Goal: Information Seeking & Learning: Learn about a topic

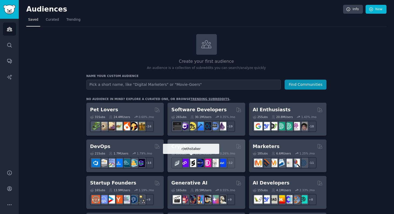
scroll to position [7, 0]
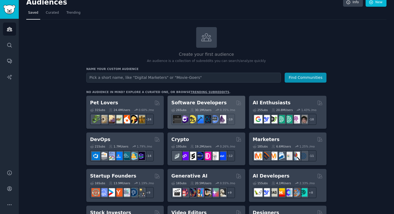
click at [196, 106] on div "26 Sub s 30.1M Users 0.35 % /mo r/reactnative + 19" at bounding box center [206, 115] width 70 height 19
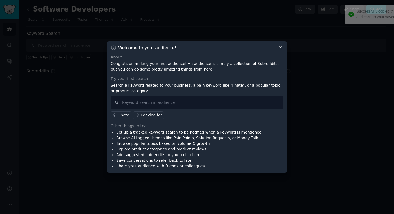
drag, startPoint x: 327, startPoint y: 20, endPoint x: 369, endPoint y: 20, distance: 42.4
click at [369, 20] on div "Successfully copied this curated audience to your saved audience list." at bounding box center [385, 14] width 76 height 14
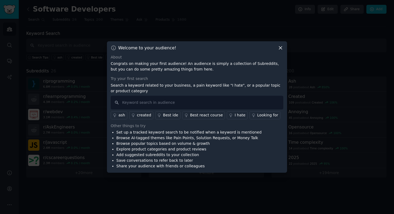
click at [280, 48] on icon at bounding box center [281, 48] width 6 height 6
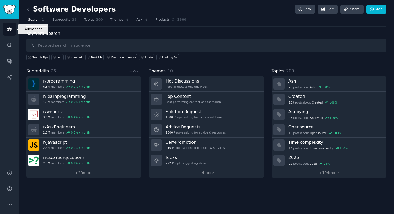
click at [11, 28] on icon "Sidebar" at bounding box center [9, 29] width 5 height 4
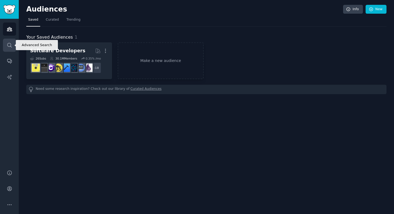
click at [10, 41] on link "Search" at bounding box center [9, 45] width 13 height 13
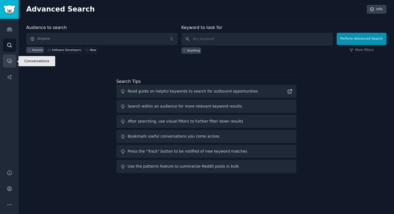
click at [12, 60] on link "Conversations" at bounding box center [9, 60] width 13 height 13
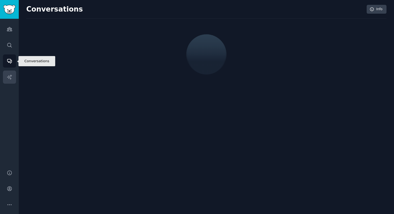
click at [9, 76] on icon "Sidebar" at bounding box center [10, 77] width 6 height 6
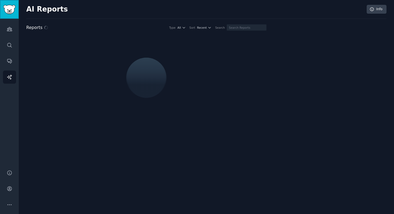
click at [6, 7] on img "Sidebar" at bounding box center [9, 9] width 12 height 9
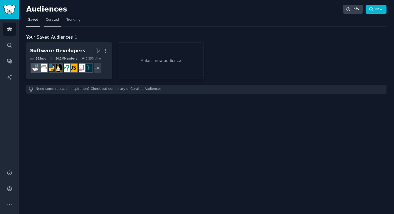
click at [55, 19] on span "Curated" at bounding box center [52, 19] width 13 height 5
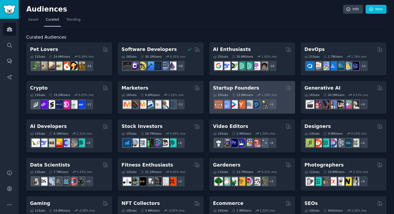
click at [237, 87] on h2 "Startup Founders" at bounding box center [236, 88] width 46 height 7
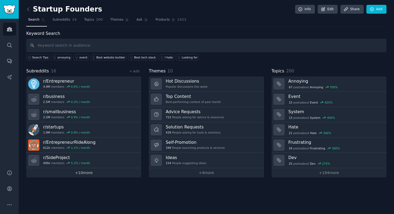
click at [86, 174] on link "+ 10 more" at bounding box center [83, 172] width 115 height 9
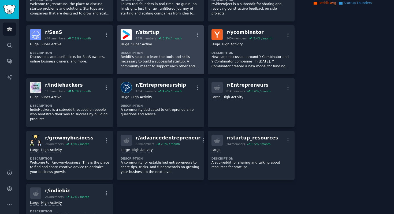
scroll to position [118, 0]
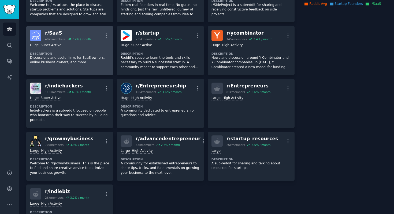
click at [65, 33] on div "r/ SaaS" at bounding box center [68, 33] width 46 height 7
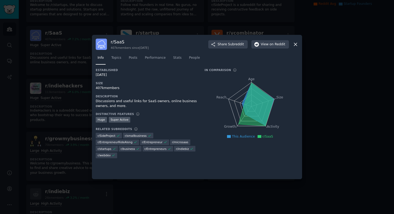
drag, startPoint x: 103, startPoint y: 76, endPoint x: 131, endPoint y: 76, distance: 27.4
click at [131, 76] on div "[DATE]" at bounding box center [146, 75] width 101 height 5
drag, startPoint x: 100, startPoint y: 93, endPoint x: 139, endPoint y: 93, distance: 38.9
click at [139, 93] on div "Established [DATE] Size 407k members Description Discussions and useful links f…" at bounding box center [146, 115] width 101 height 94
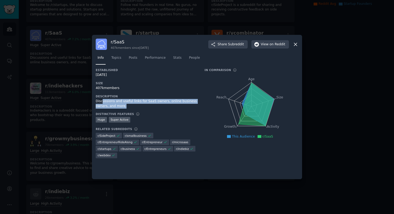
drag, startPoint x: 102, startPoint y: 101, endPoint x: 174, endPoint y: 105, distance: 72.3
click at [174, 105] on div "Discussions and useful links for SaaS owners, online business owners, and more." at bounding box center [146, 103] width 101 height 9
click at [116, 56] on span "Topics" at bounding box center [116, 58] width 10 height 5
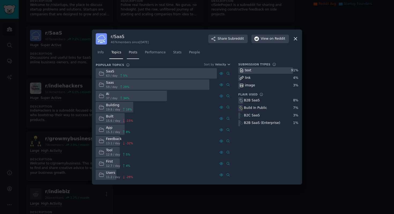
click at [136, 52] on span "Posts" at bounding box center [133, 52] width 9 height 5
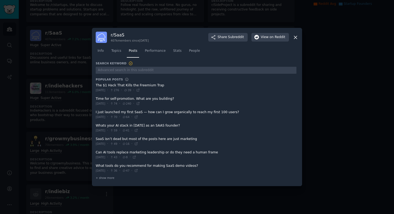
drag, startPoint x: 99, startPoint y: 84, endPoint x: 170, endPoint y: 86, distance: 71.1
click at [170, 86] on span at bounding box center [196, 87] width 201 height 13
click at [102, 54] on link "Info" at bounding box center [101, 52] width 10 height 11
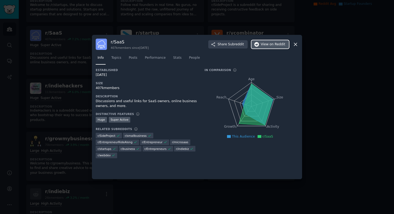
click at [269, 44] on span "View on Reddit" at bounding box center [273, 44] width 24 height 5
